Goal: Find specific page/section: Find specific page/section

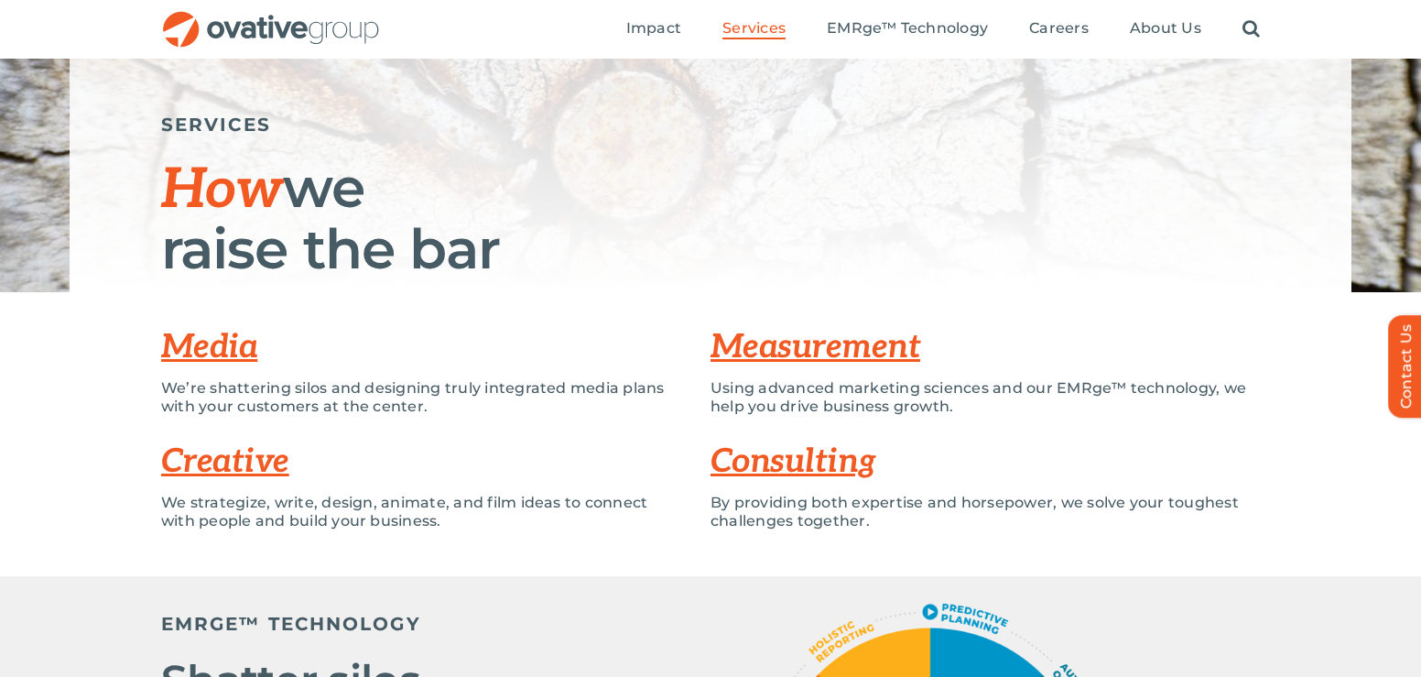
scroll to position [168, 0]
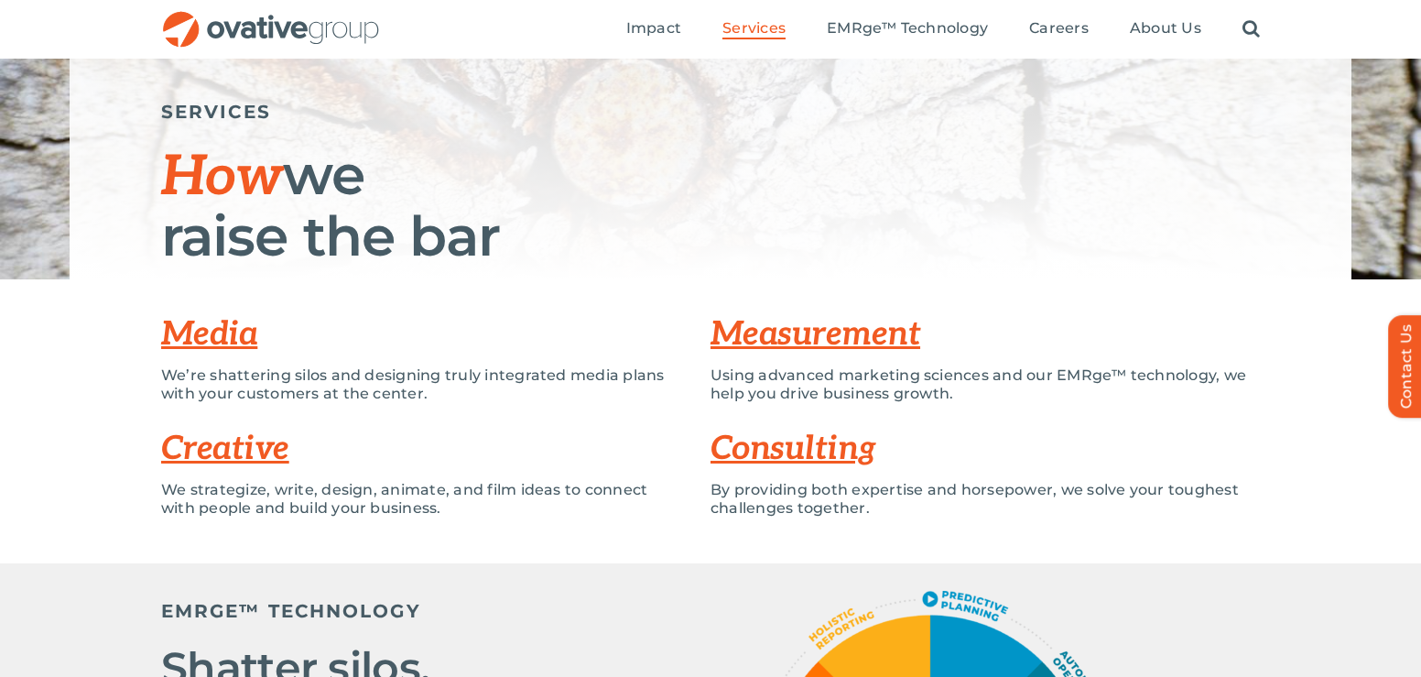
click at [218, 449] on link "Creative" at bounding box center [225, 448] width 128 height 40
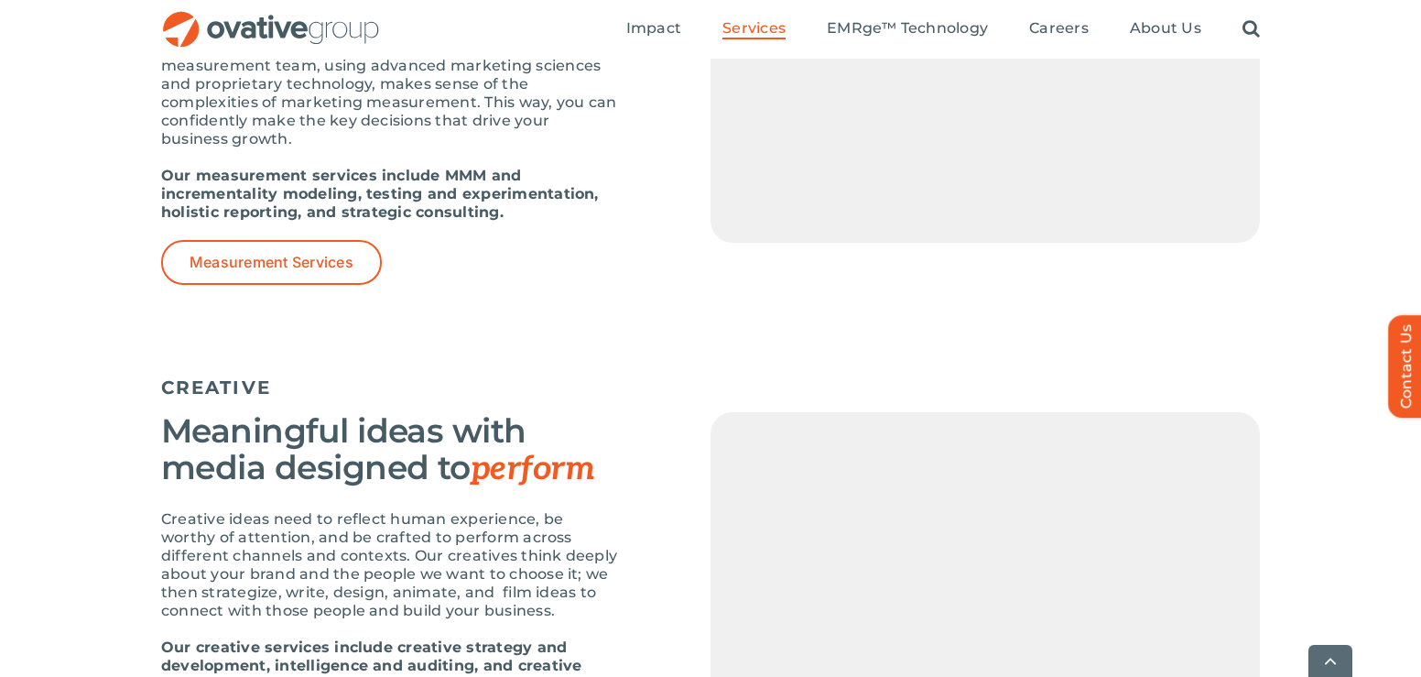
scroll to position [1970, 0]
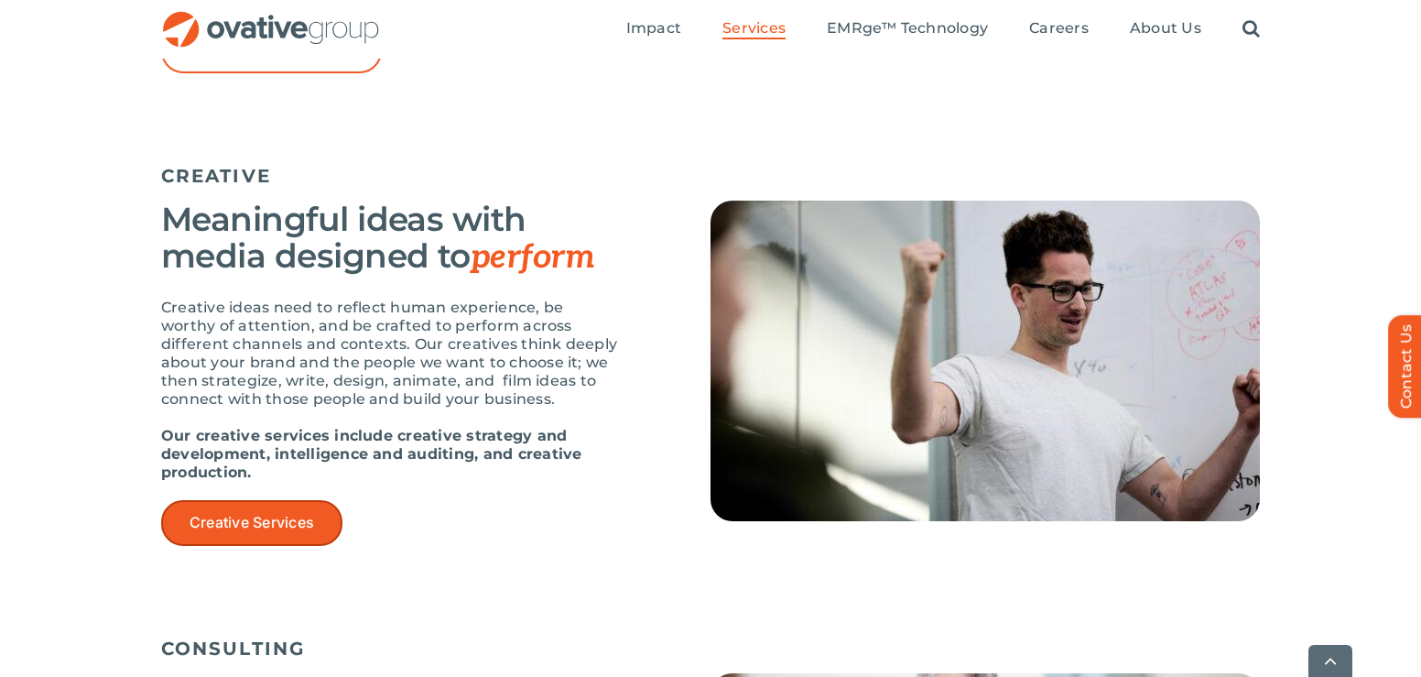
click at [238, 518] on span "Creative Services" at bounding box center [252, 522] width 125 height 17
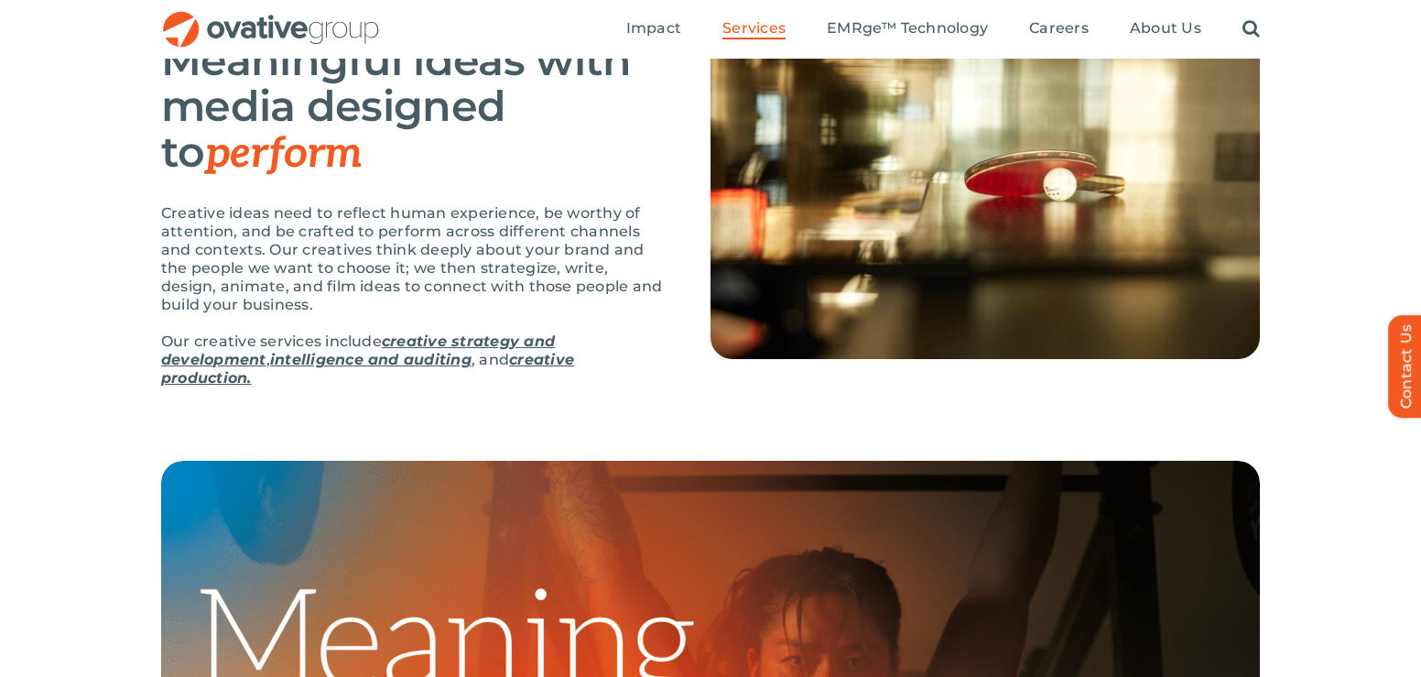
scroll to position [189, 0]
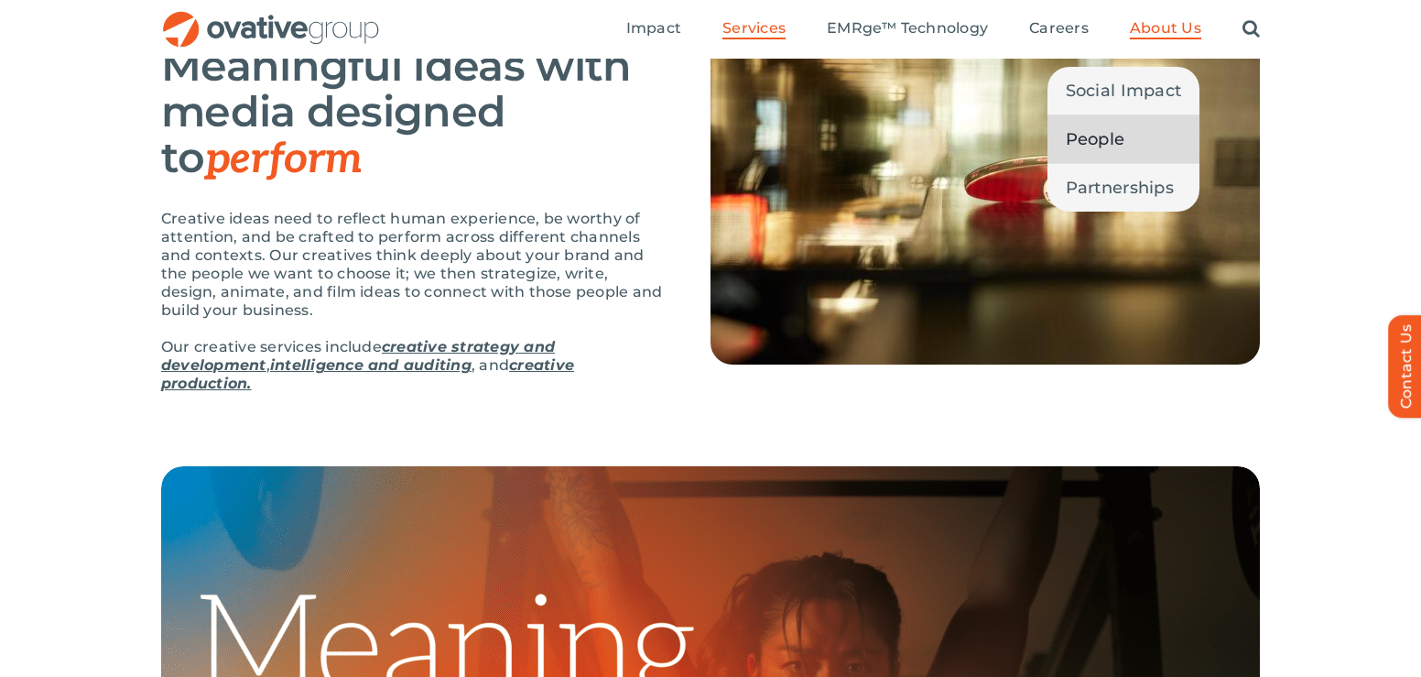
click at [1095, 137] on span "People" at bounding box center [1096, 139] width 60 height 26
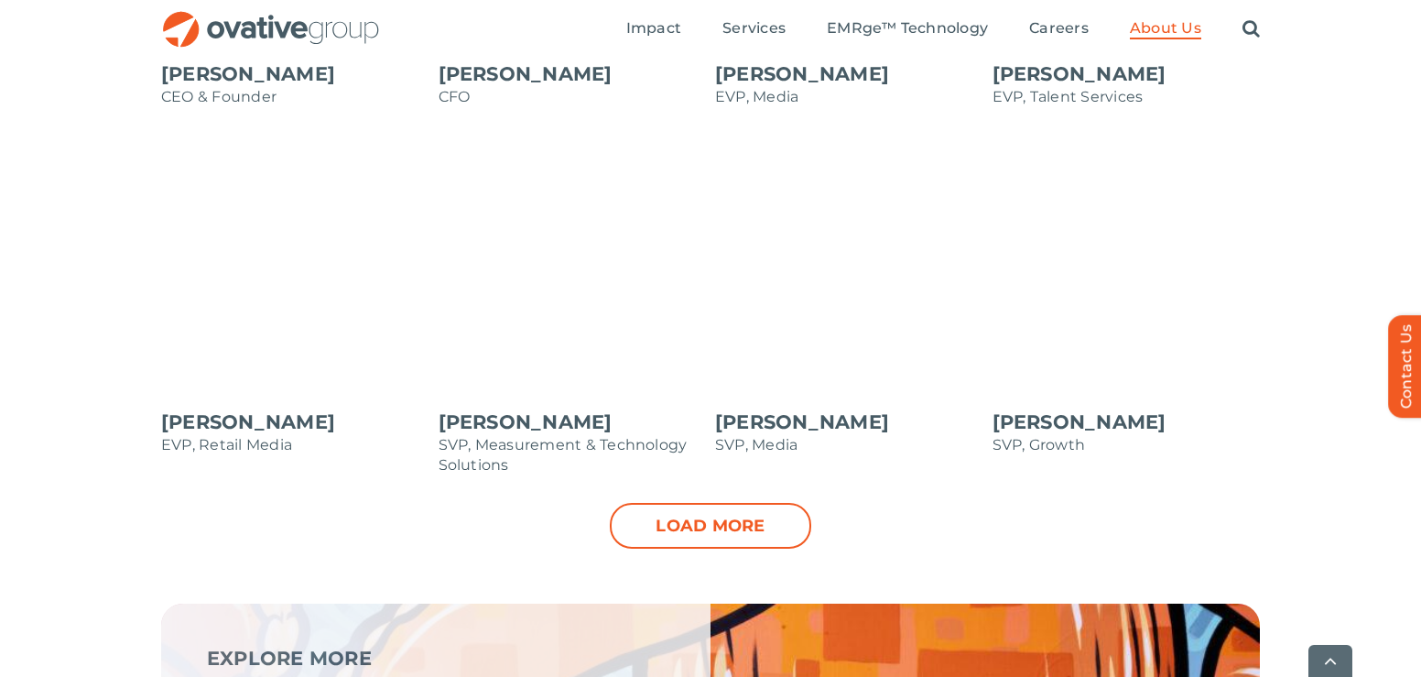
scroll to position [1881, 0]
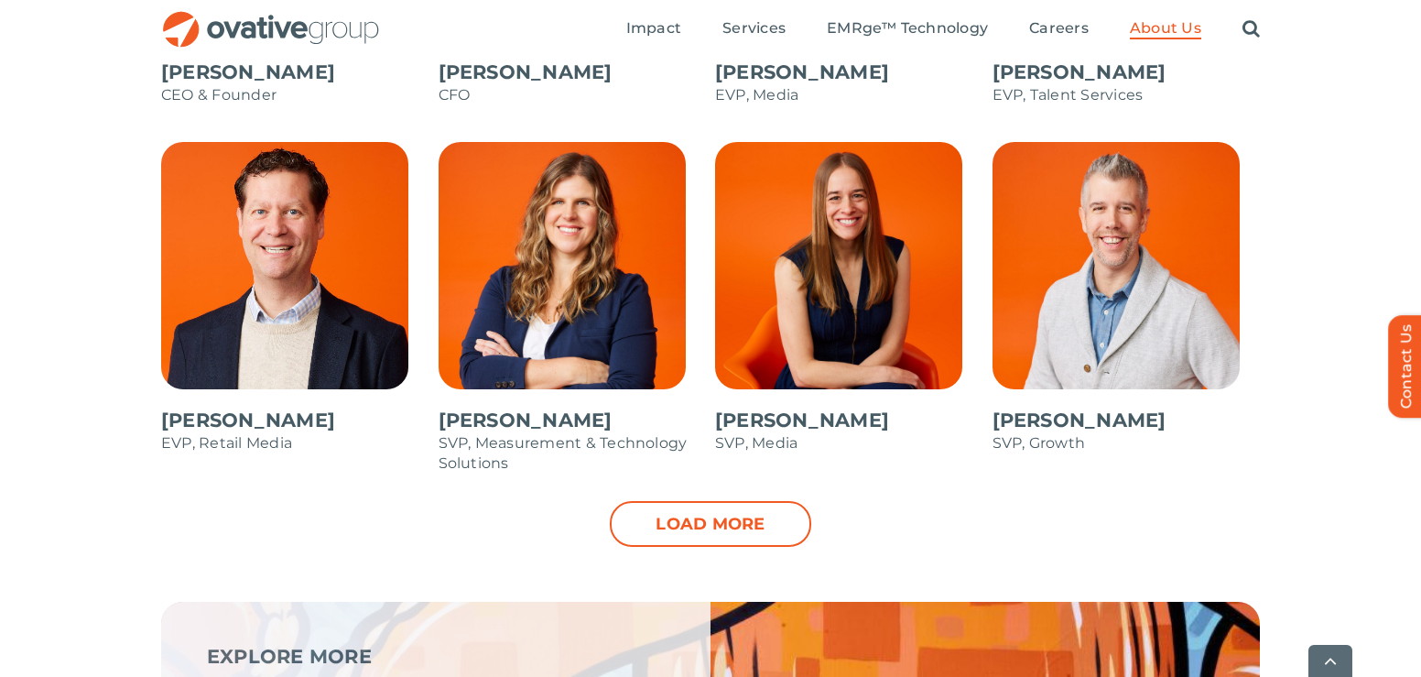
click at [708, 515] on link "Load more" at bounding box center [710, 524] width 201 height 46
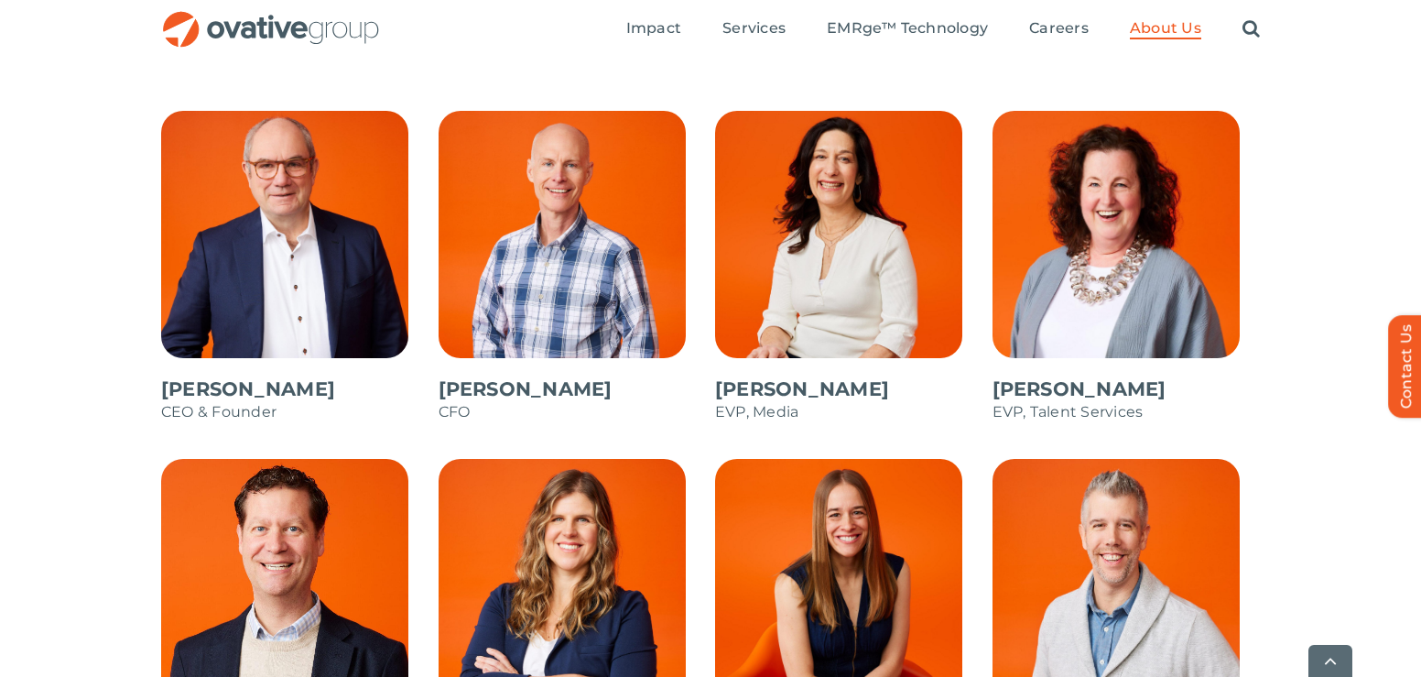
scroll to position [1566, 0]
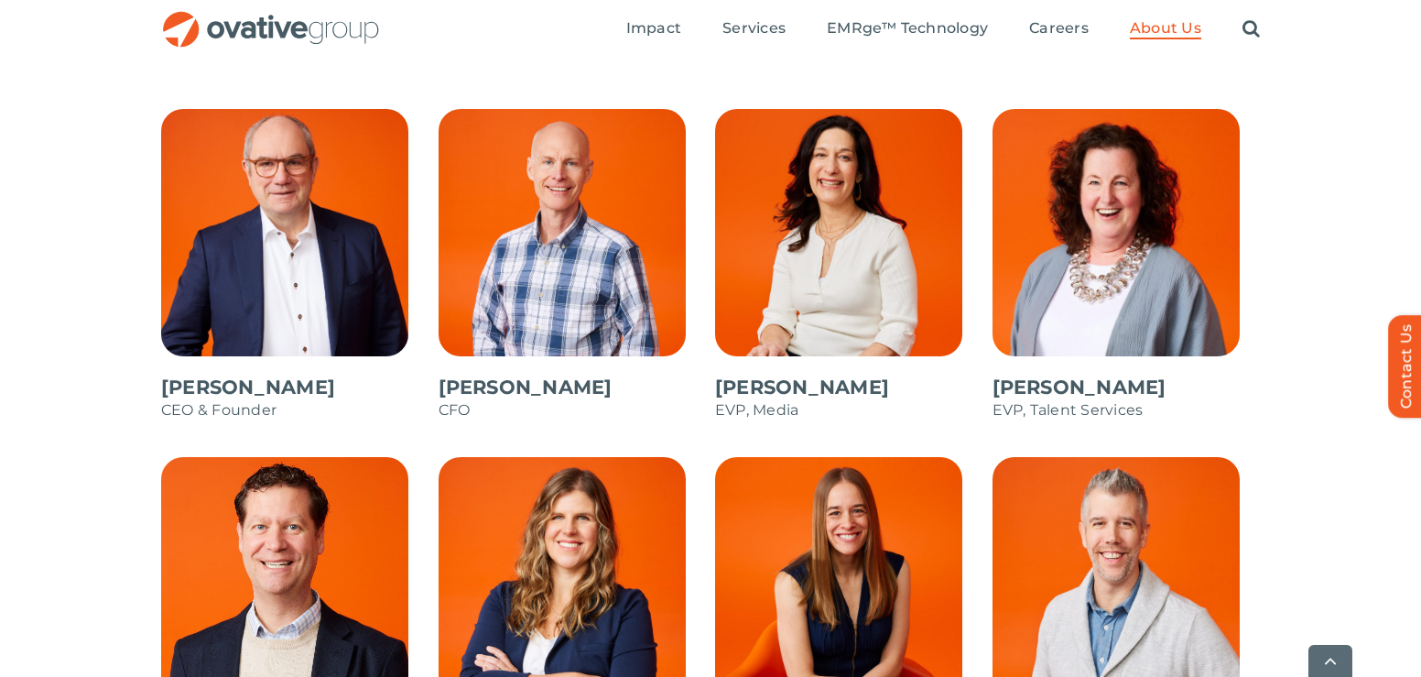
click at [166, 385] on span at bounding box center [295, 274] width 268 height 330
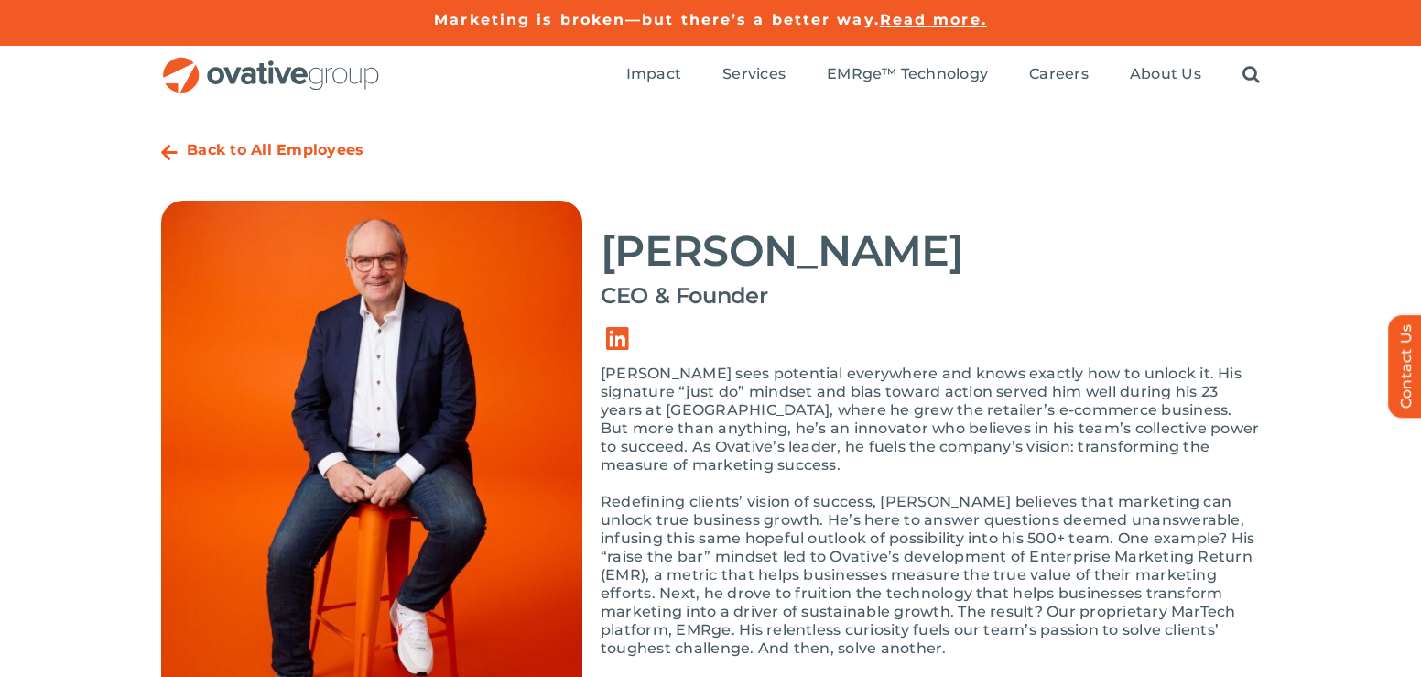
drag, startPoint x: 602, startPoint y: 253, endPoint x: 929, endPoint y: 251, distance: 326.8
click at [929, 251] on h2 "[PERSON_NAME]" at bounding box center [930, 251] width 659 height 46
copy h2 "[PERSON_NAME]"
